Goal: Information Seeking & Learning: Learn about a topic

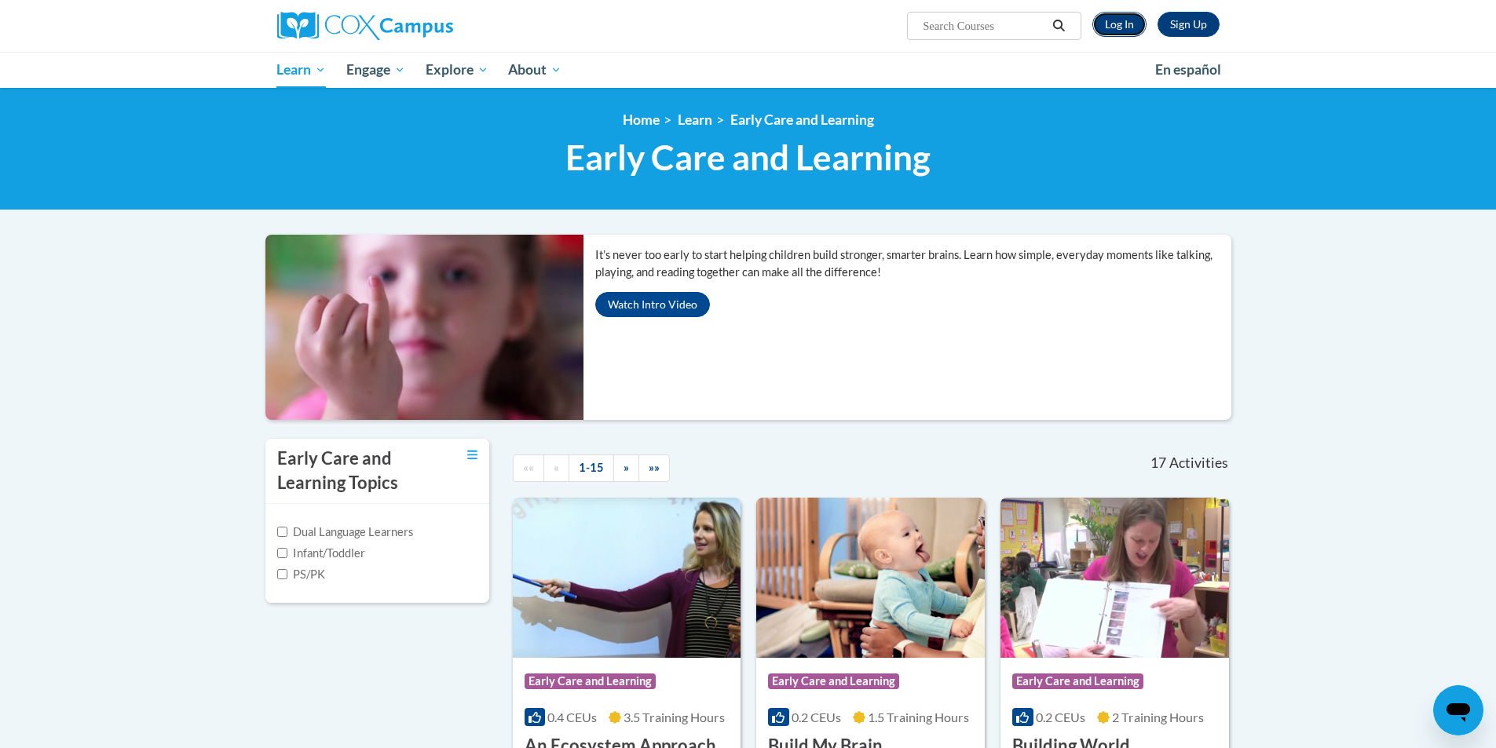
click at [1116, 17] on link "Log In" at bounding box center [1119, 24] width 54 height 25
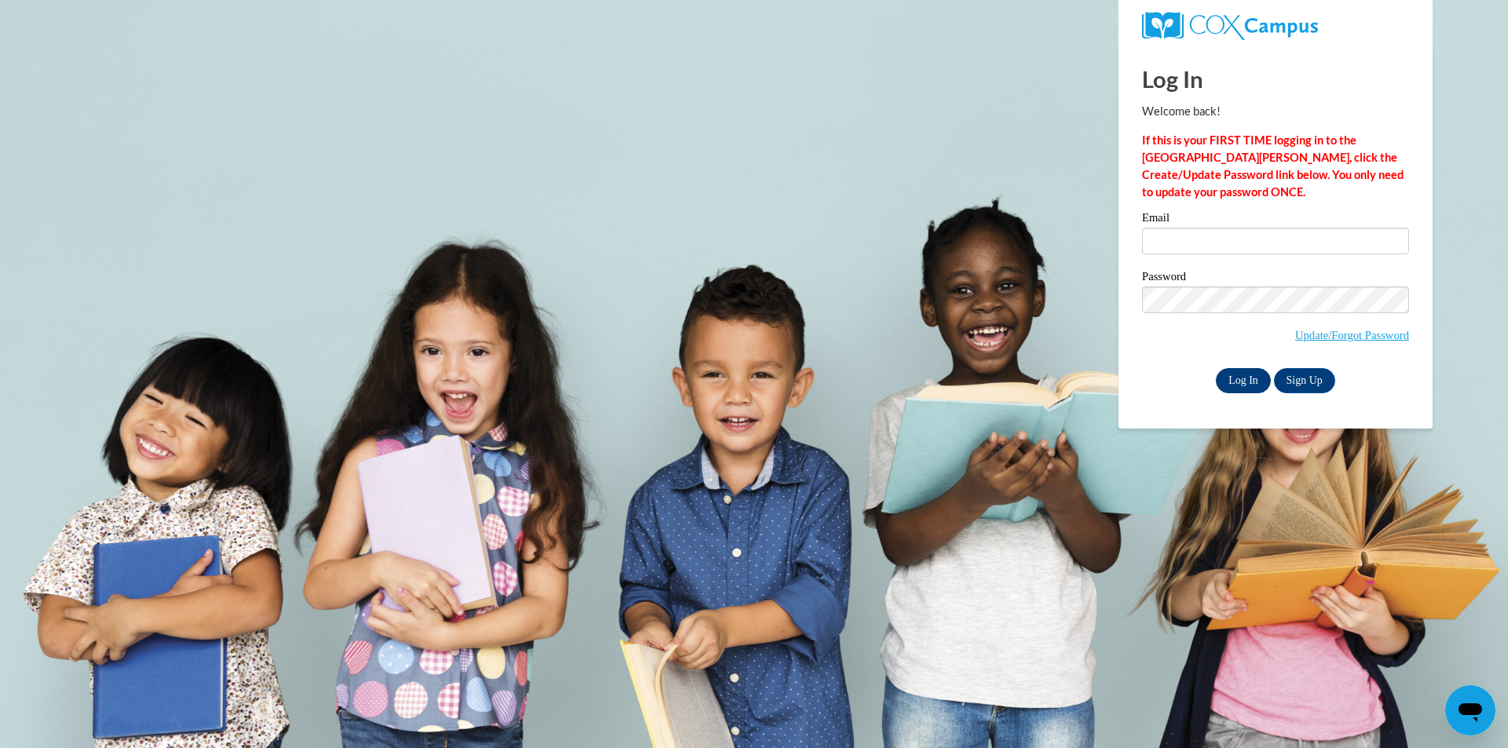
type input "debmarchi@comcast.net"
click at [1237, 381] on input "Log In" at bounding box center [1243, 380] width 55 height 25
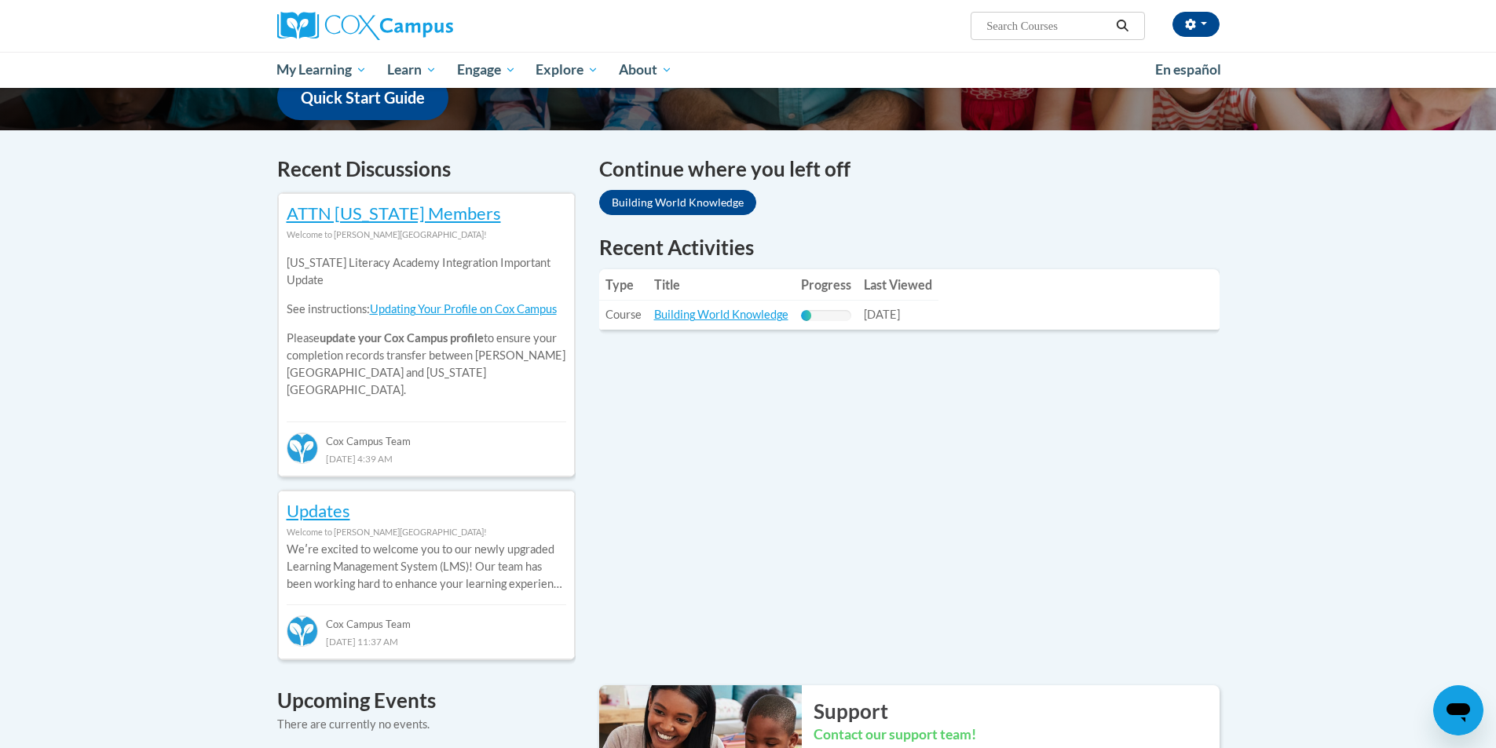
scroll to position [393, 0]
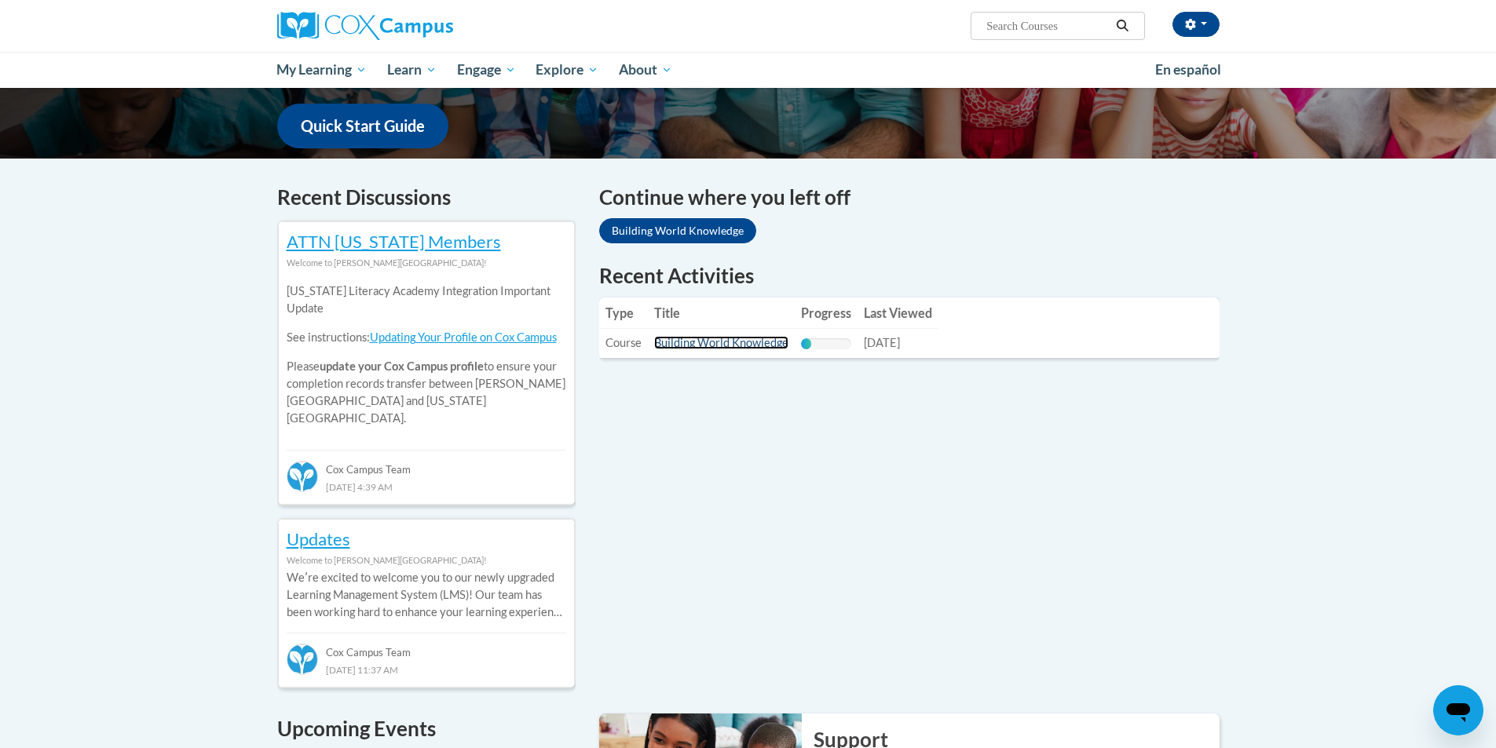
click at [716, 345] on link "Building World Knowledge" at bounding box center [721, 342] width 134 height 13
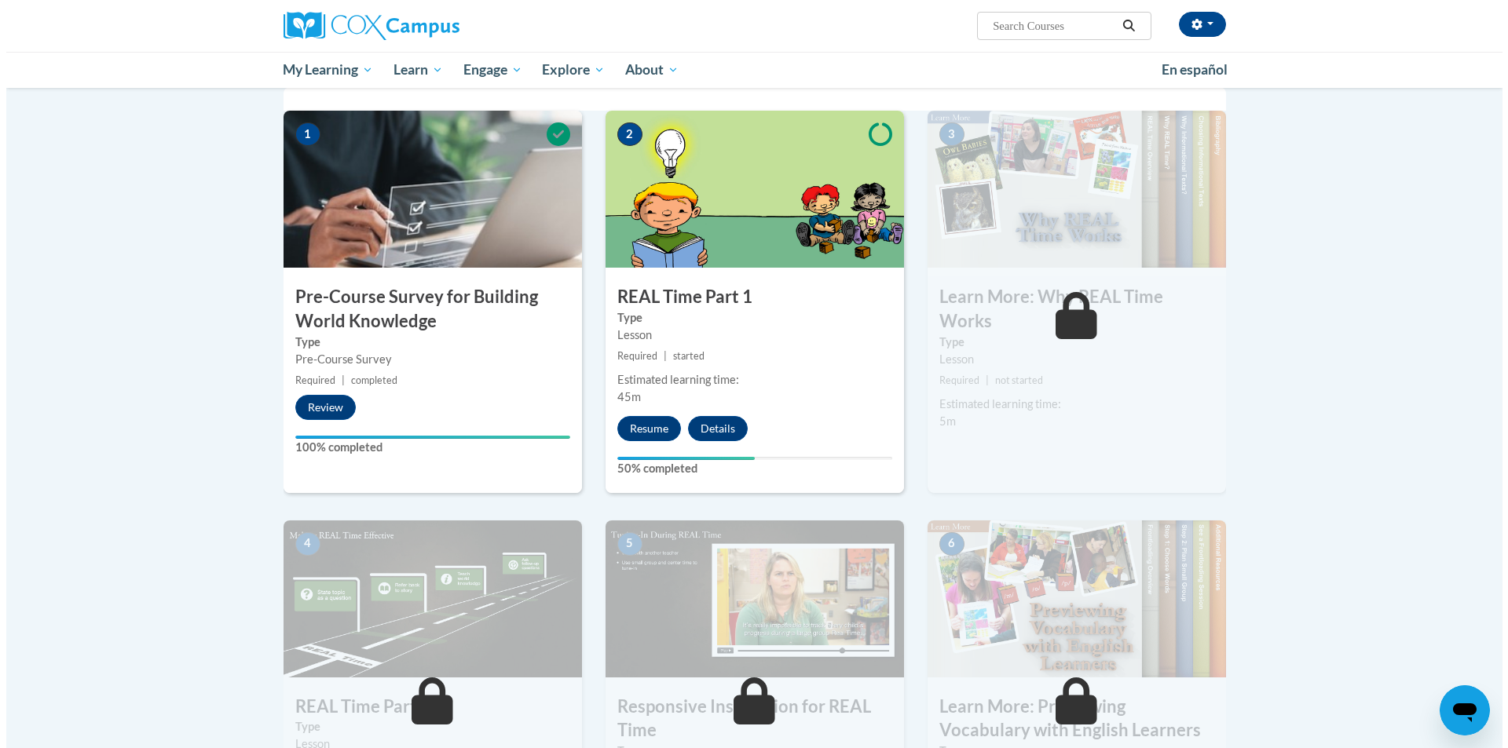
scroll to position [314, 0]
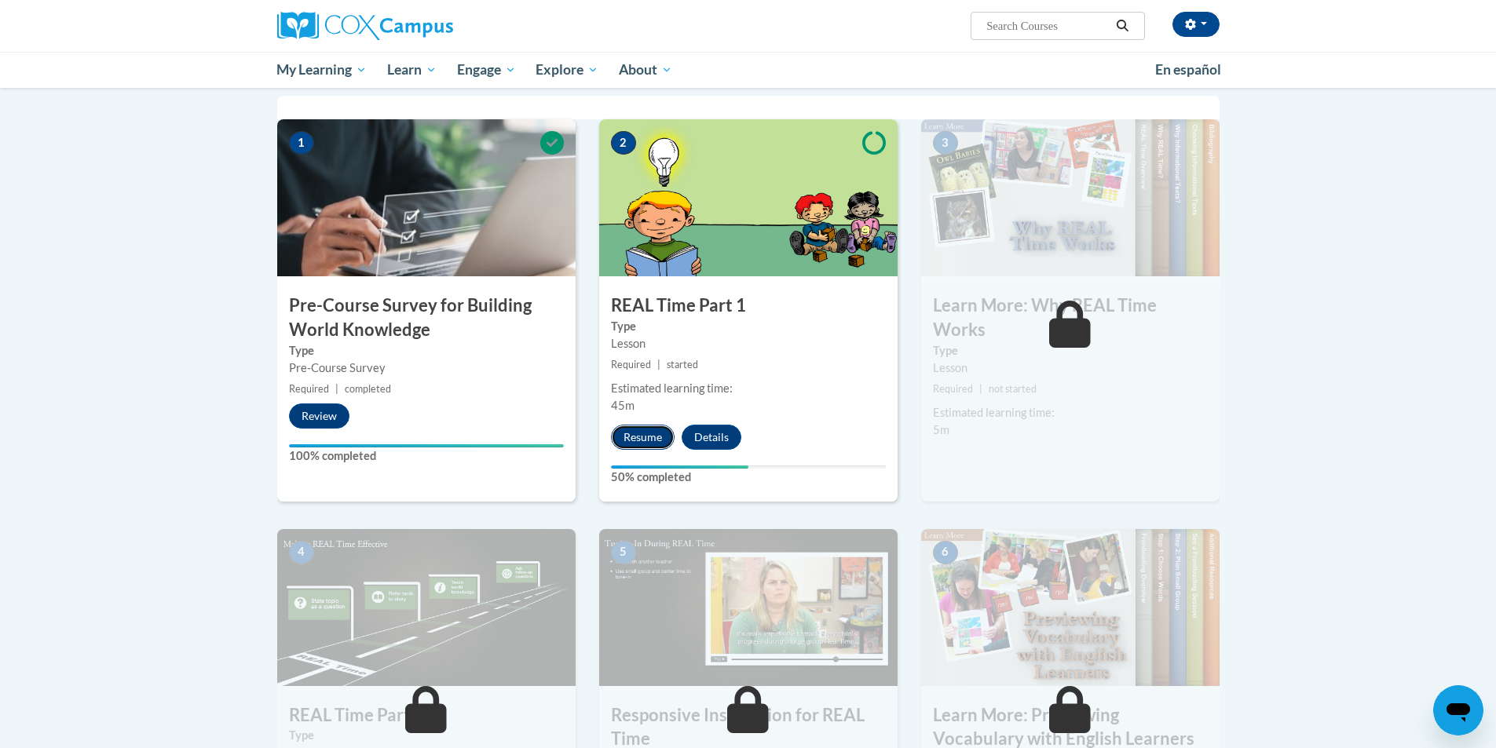
click at [638, 437] on button "Resume" at bounding box center [643, 437] width 64 height 25
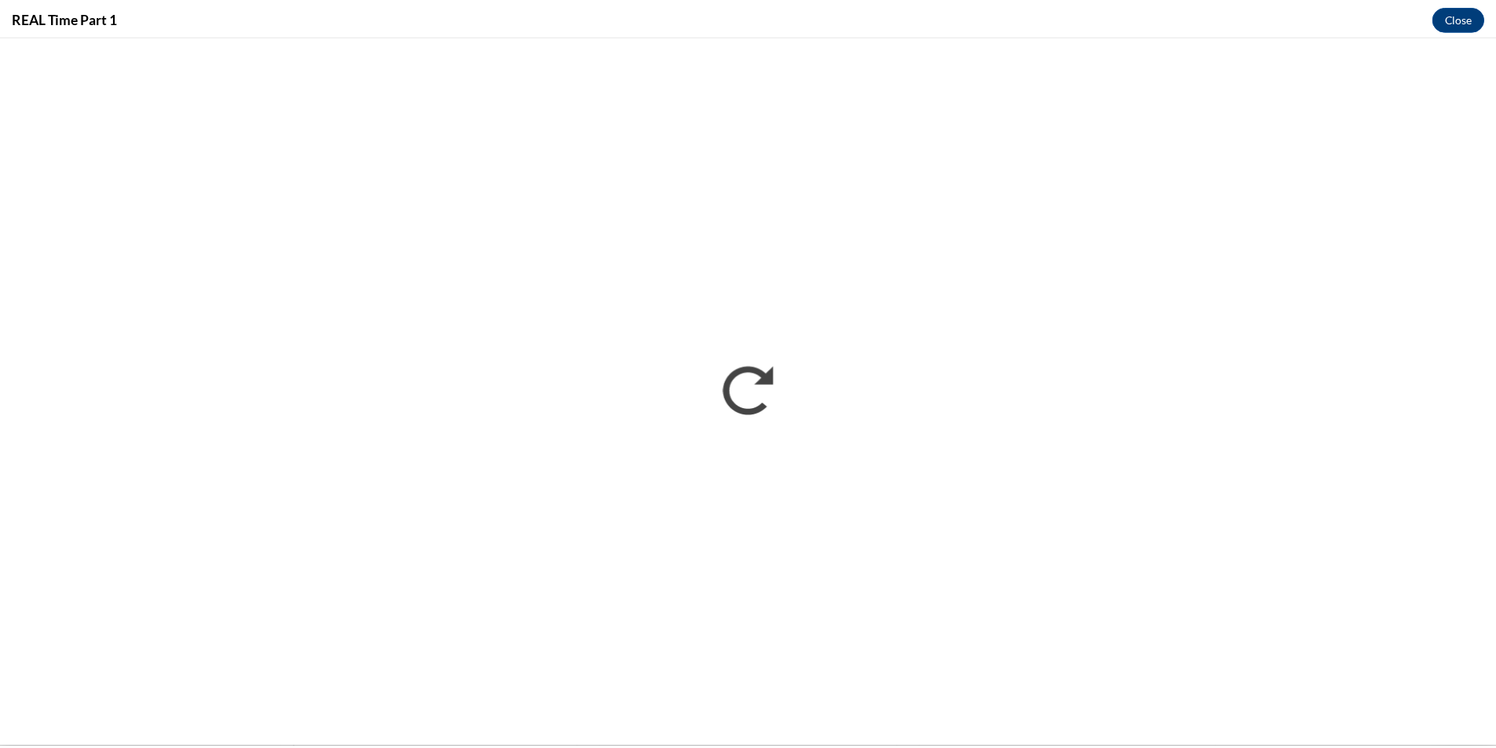
scroll to position [0, 0]
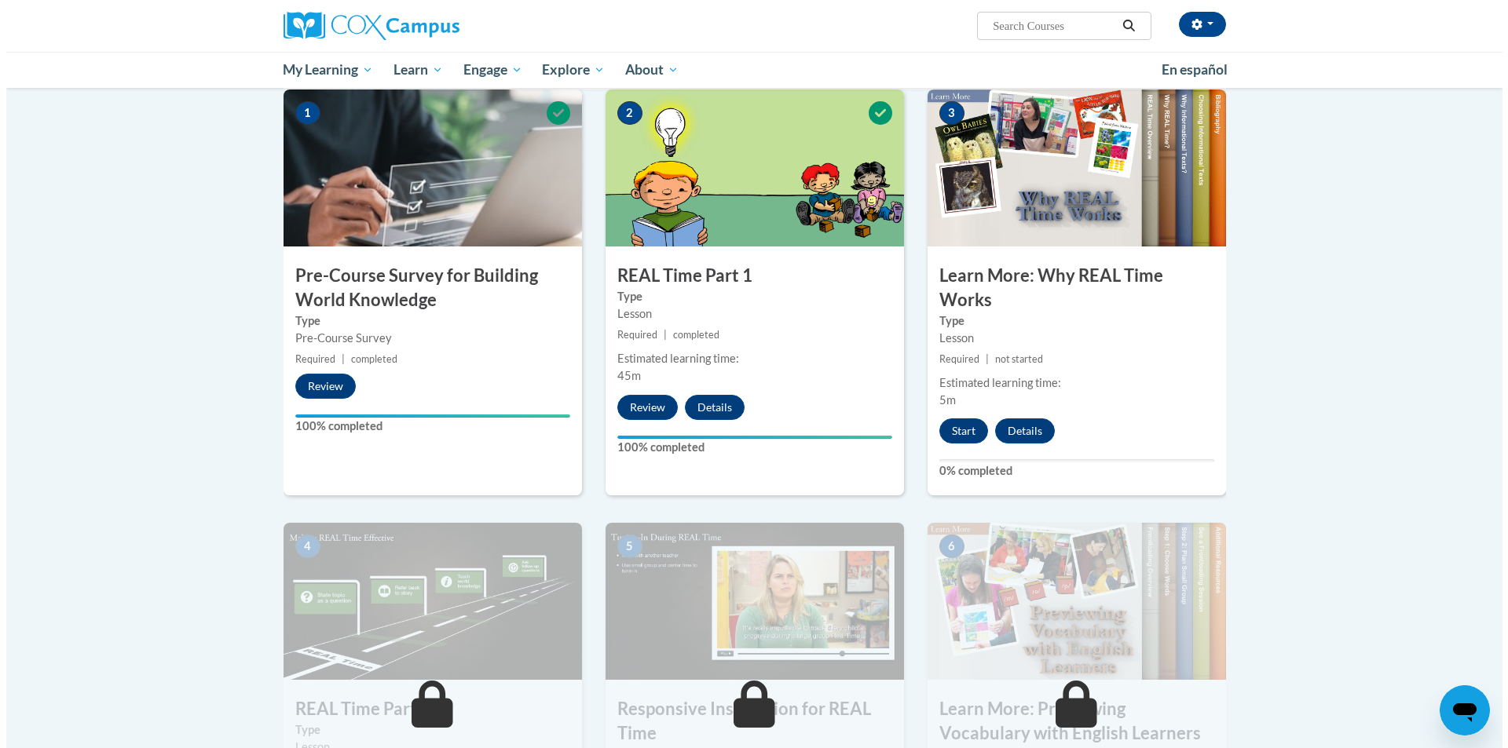
scroll to position [314, 0]
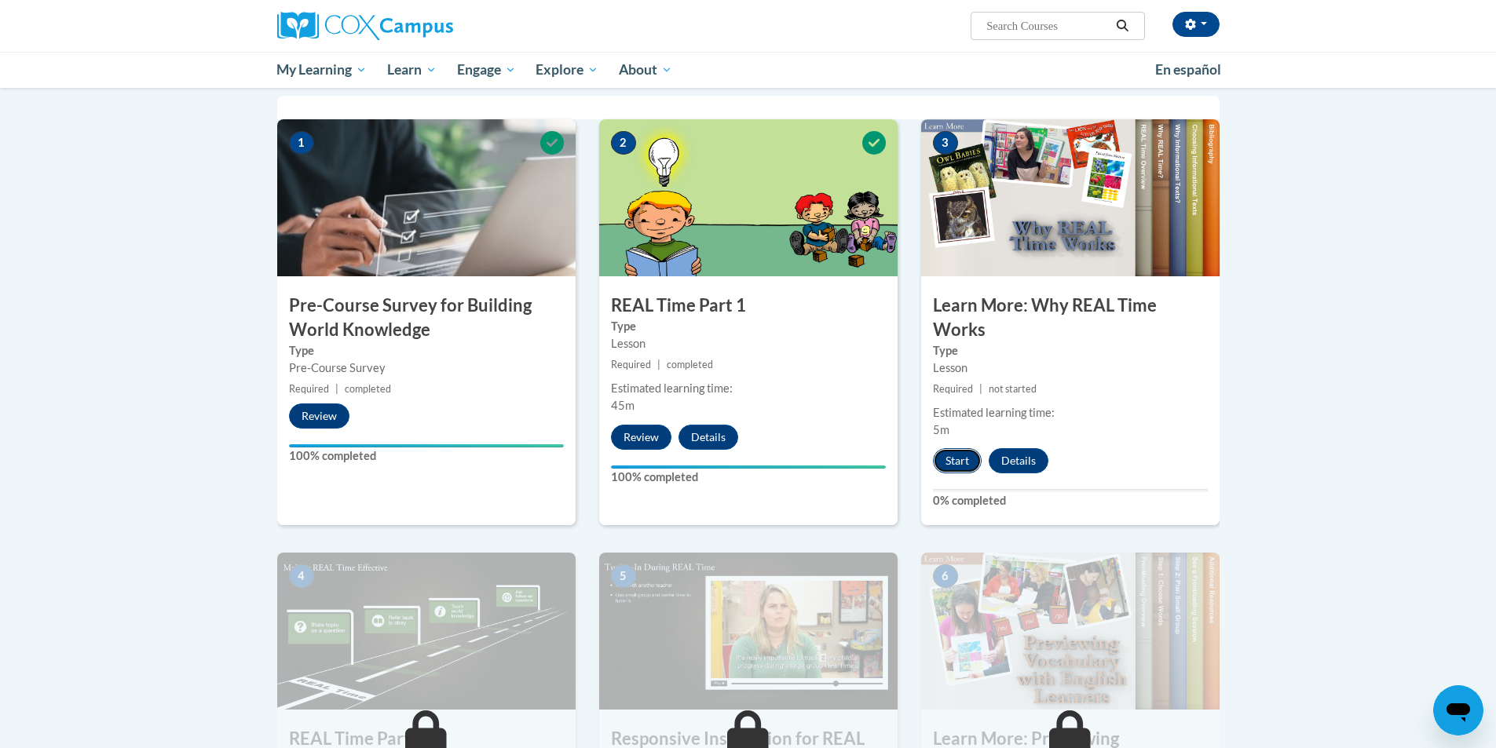
click at [964, 457] on button "Start" at bounding box center [957, 460] width 49 height 25
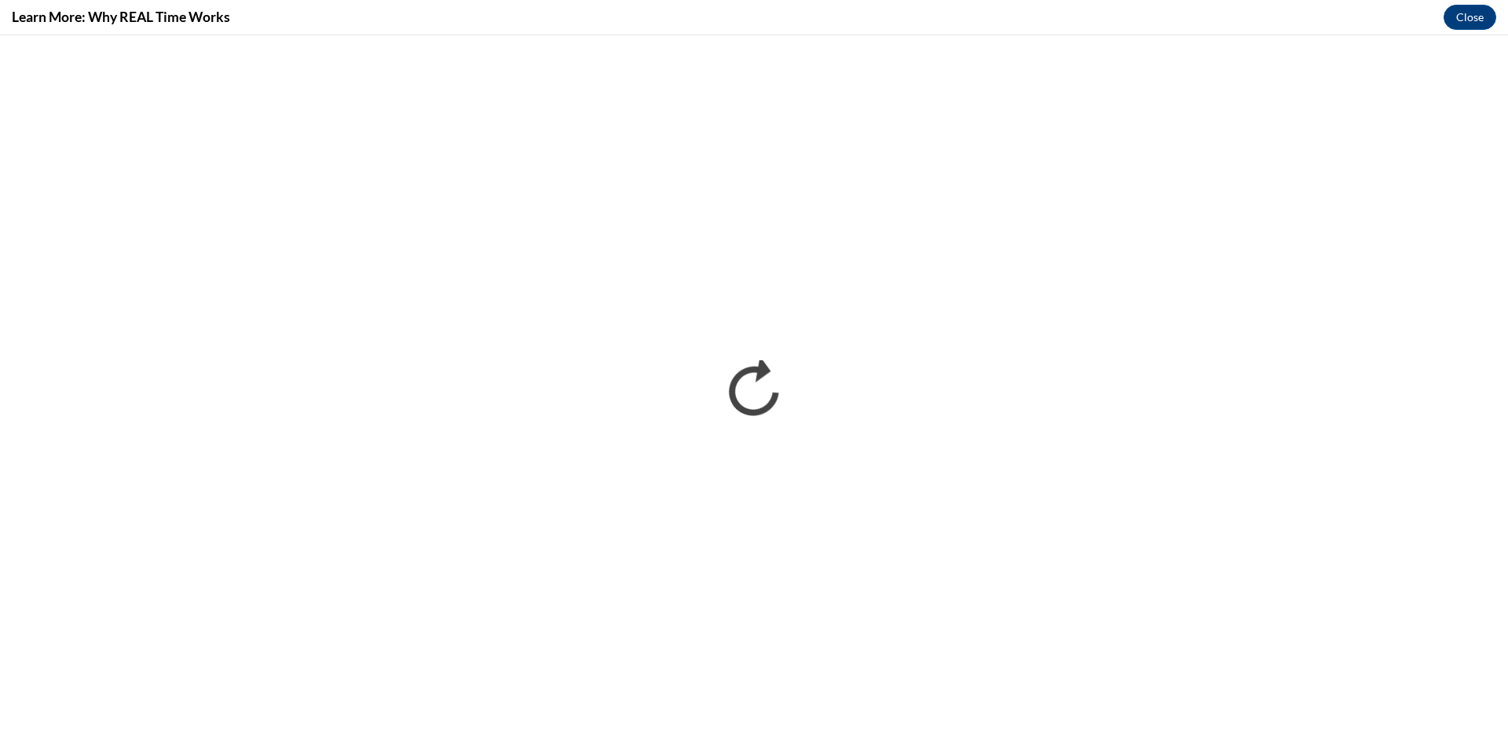
scroll to position [0, 0]
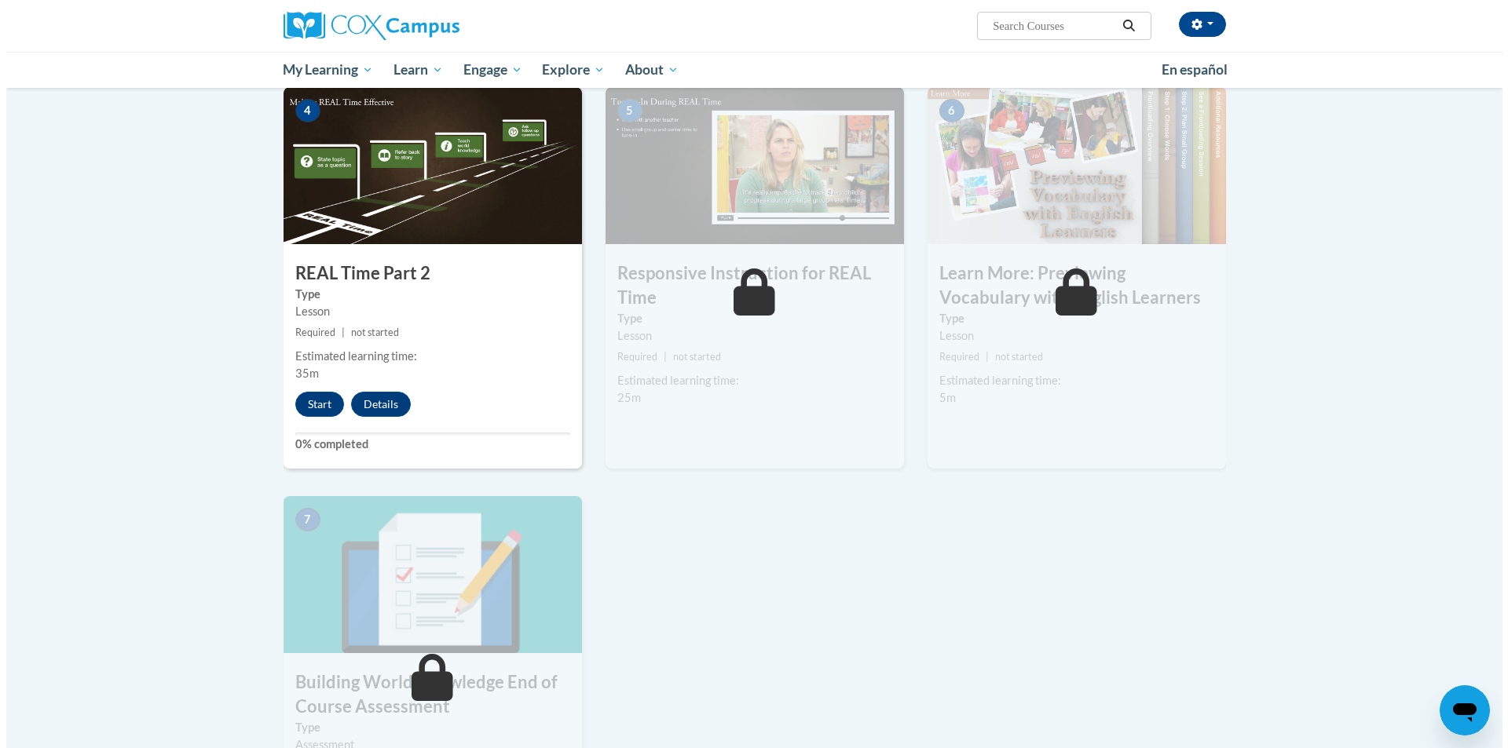
scroll to position [785, 0]
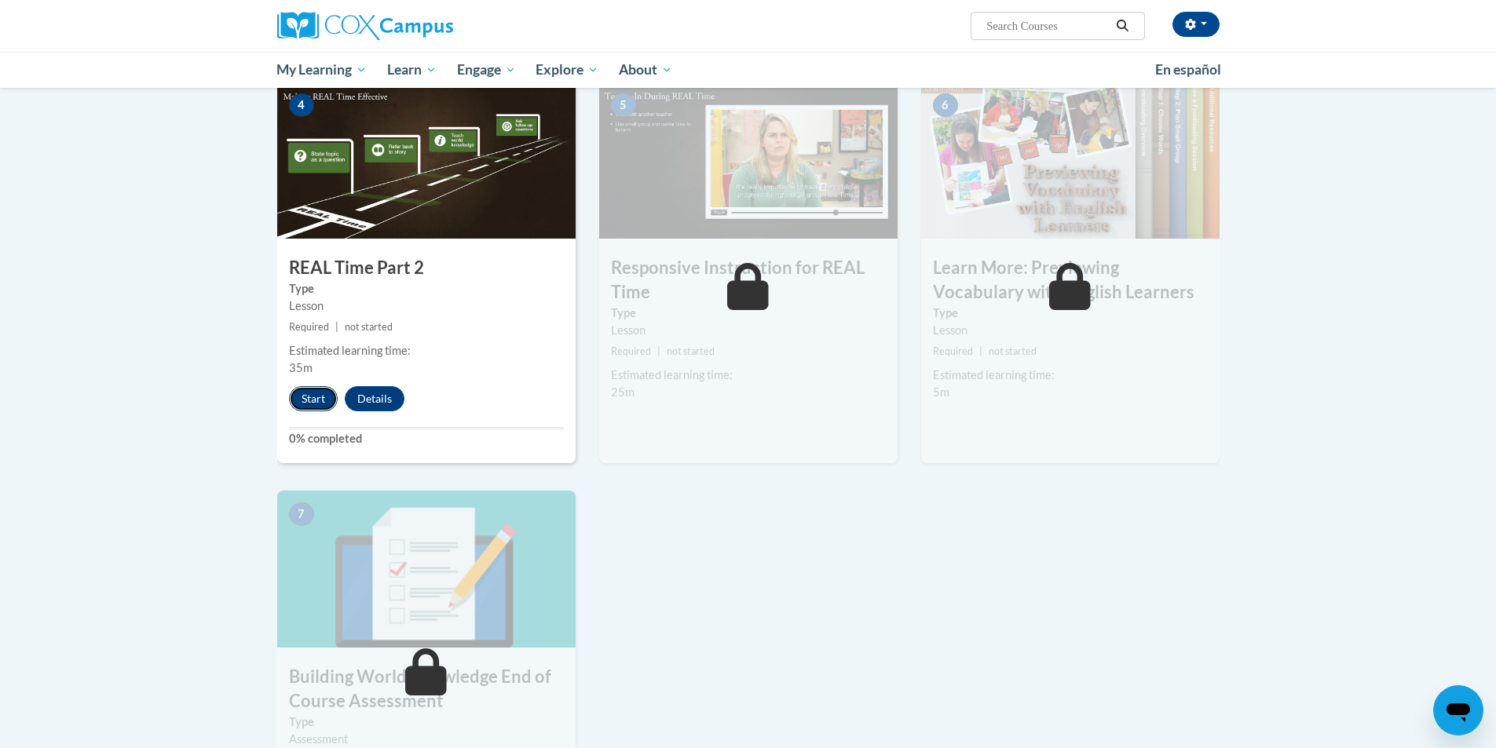
click at [313, 395] on button "Start" at bounding box center [313, 398] width 49 height 25
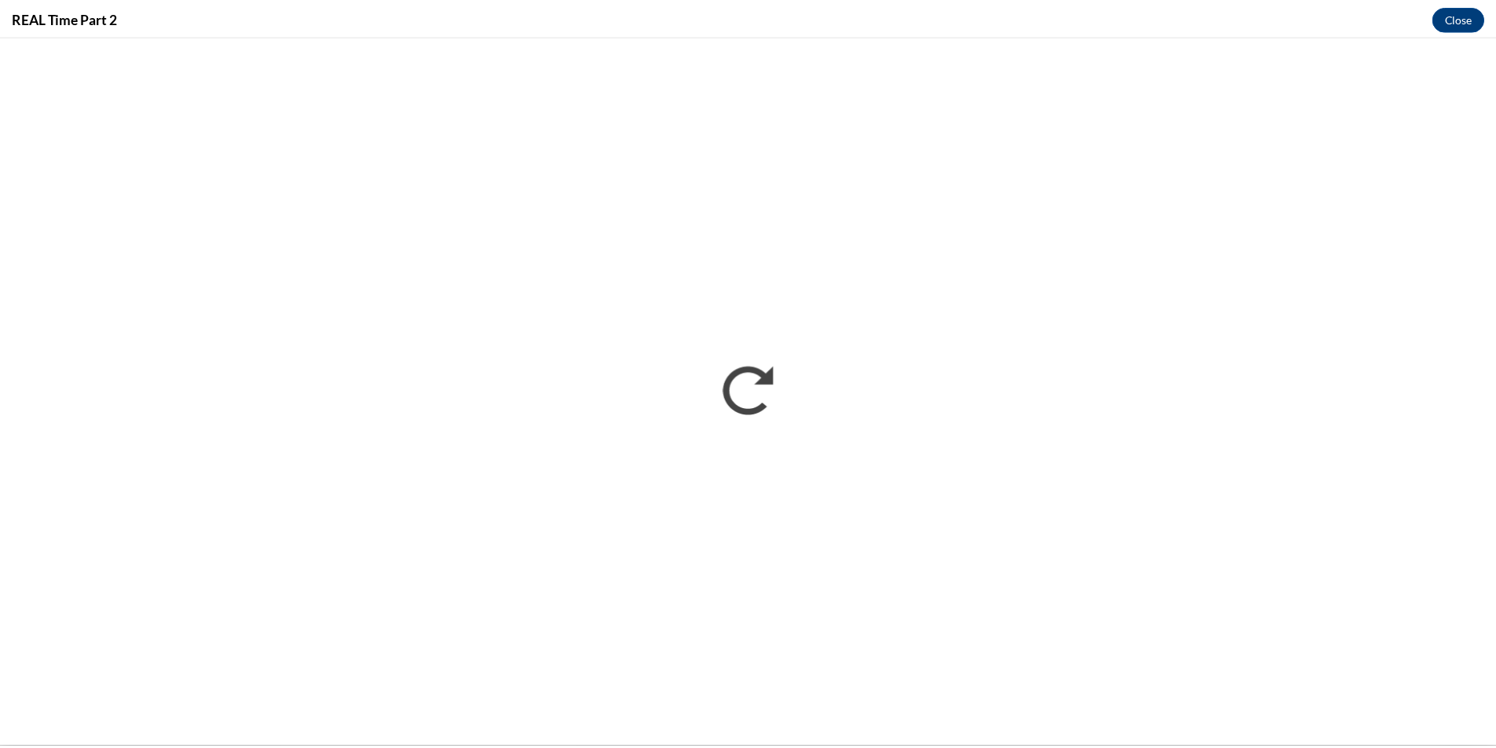
scroll to position [0, 0]
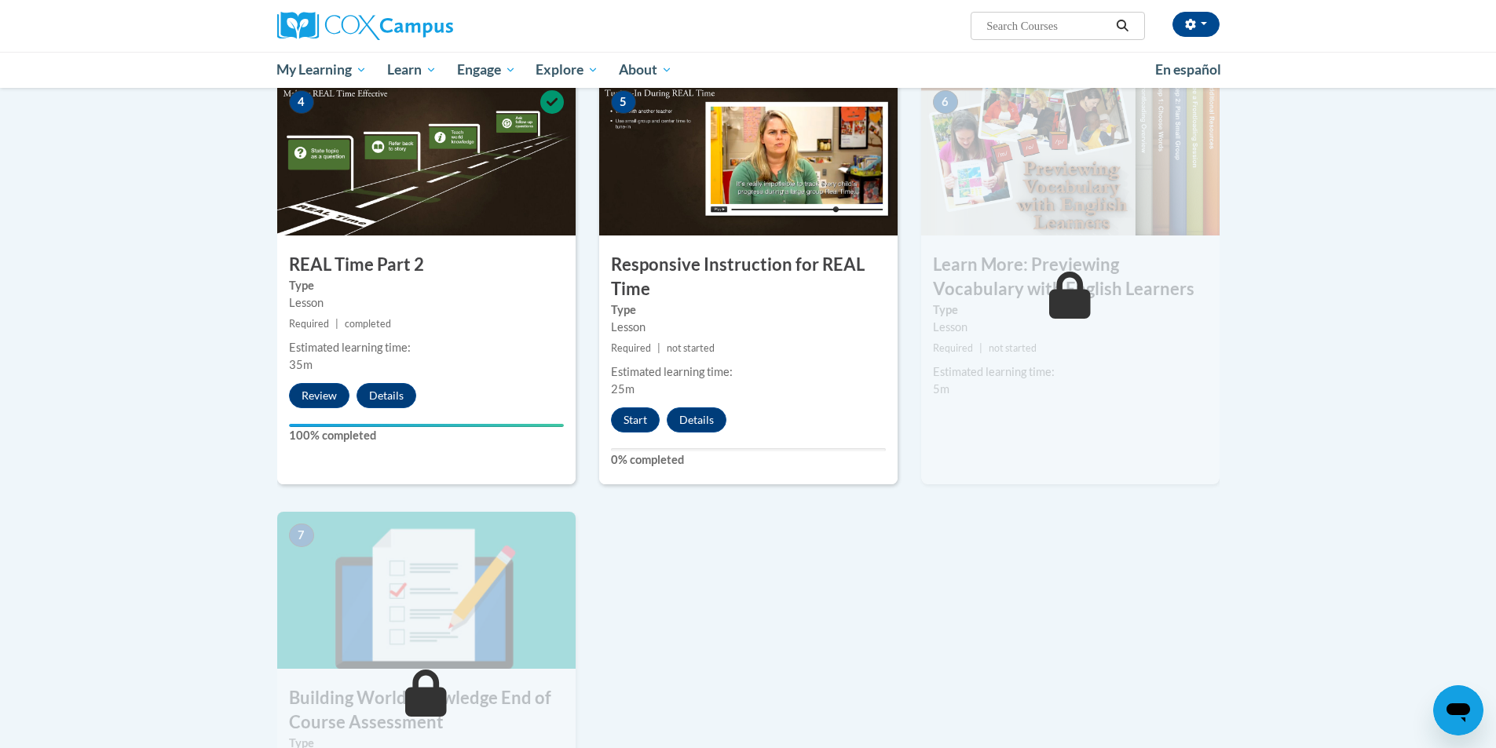
scroll to position [707, 0]
